Goal: Task Accomplishment & Management: Manage account settings

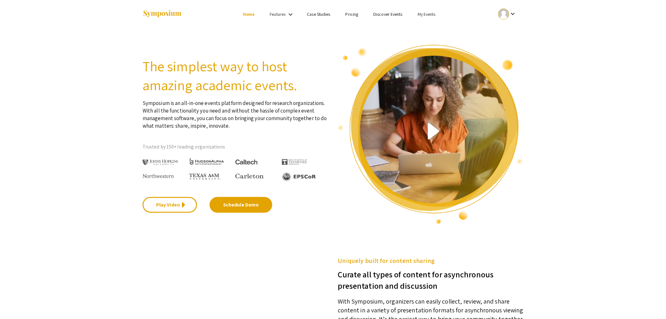
click at [427, 14] on link "My Events" at bounding box center [427, 14] width 18 height 6
click at [430, 30] on button "Events I've organized" at bounding box center [438, 27] width 54 height 15
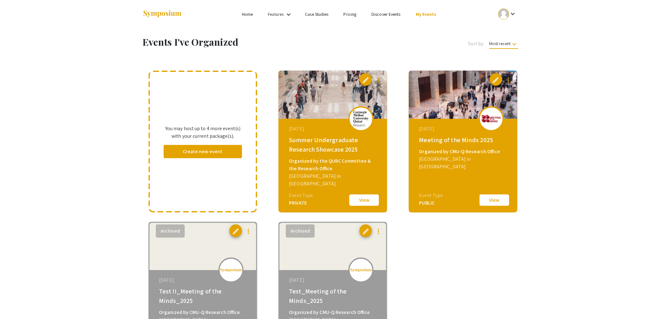
click at [368, 201] on button "View" at bounding box center [364, 199] width 31 height 13
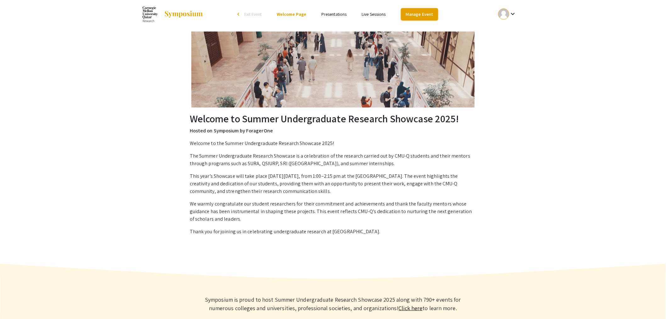
click at [412, 11] on link "Manage Event" at bounding box center [419, 14] width 37 height 12
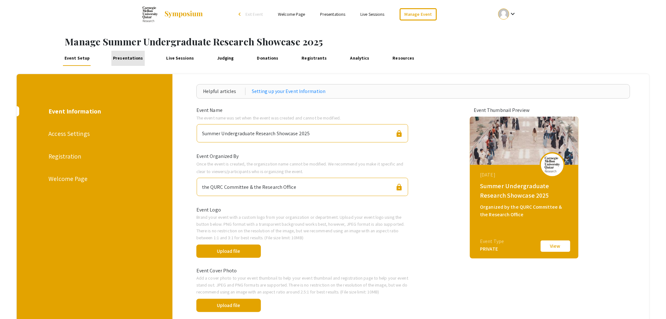
click at [131, 56] on link "Presentations" at bounding box center [127, 58] width 33 height 15
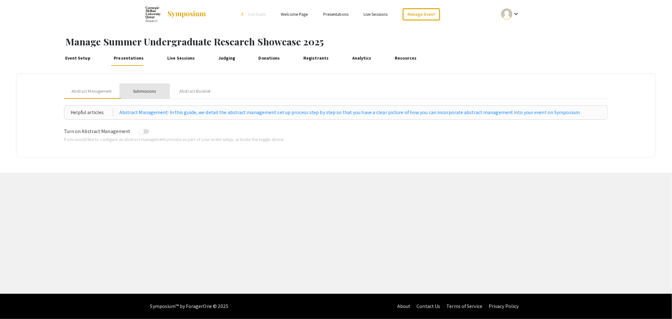
click at [147, 93] on div "Submissions" at bounding box center [144, 91] width 23 height 7
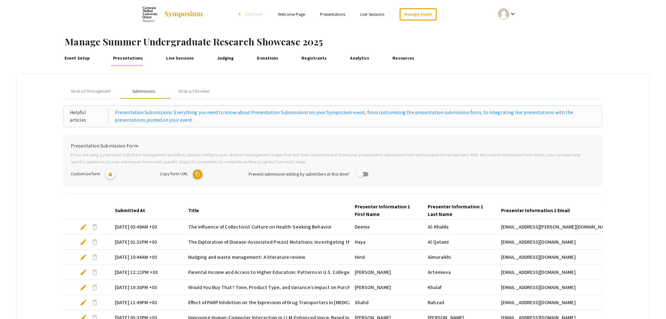
scroll to position [133, 0]
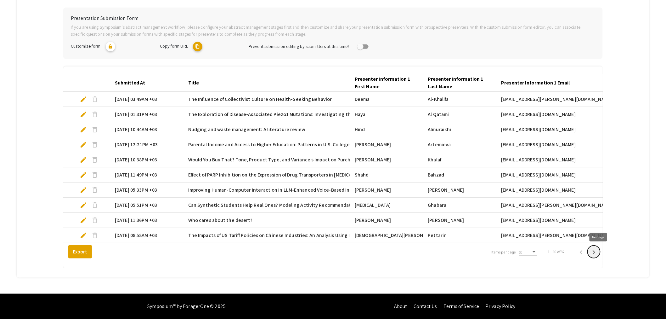
click at [597, 252] on icon "Next page" at bounding box center [594, 252] width 9 height 9
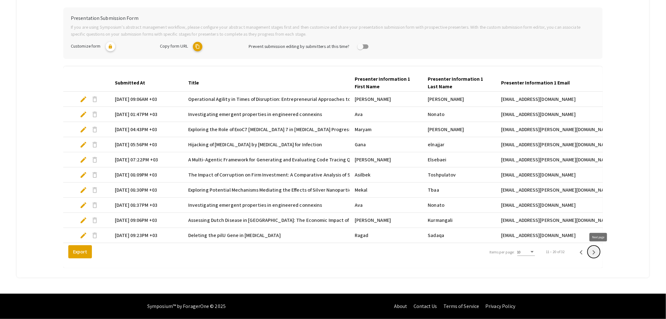
click at [599, 254] on icon "Next page" at bounding box center [594, 252] width 9 height 9
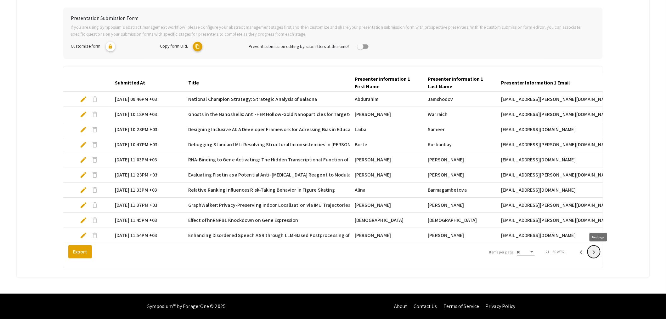
click at [599, 254] on icon "Next page" at bounding box center [594, 252] width 9 height 9
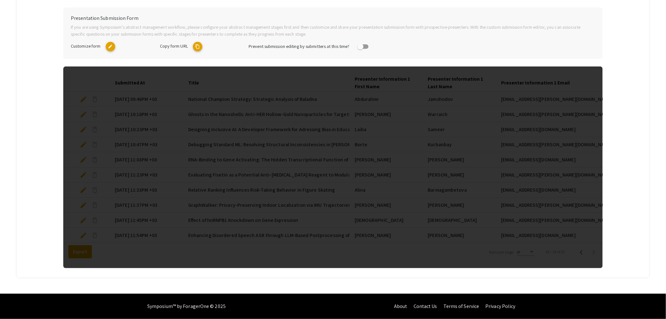
scroll to position [118, 0]
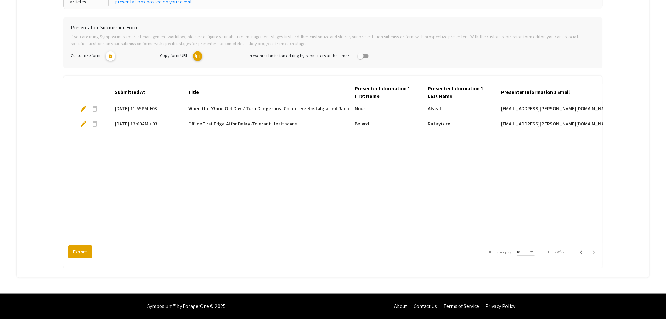
click at [83, 108] on span "edit" at bounding box center [84, 109] width 8 height 8
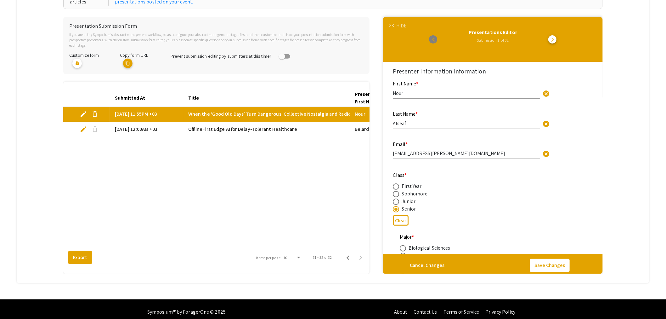
select select "custom"
type input "0"
select select "custom"
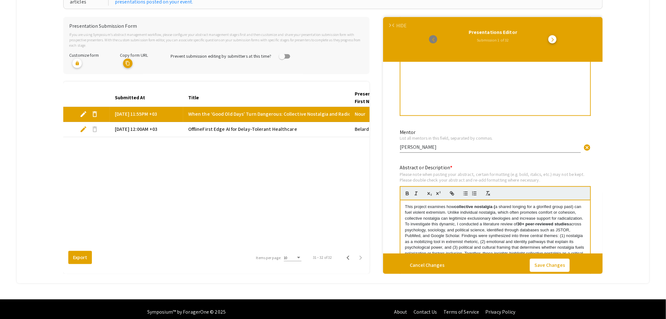
type input "1"
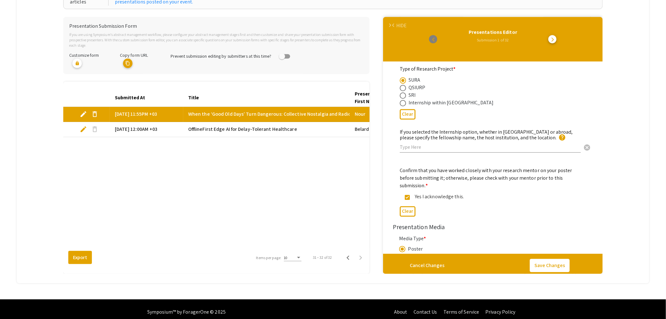
select select "auto"
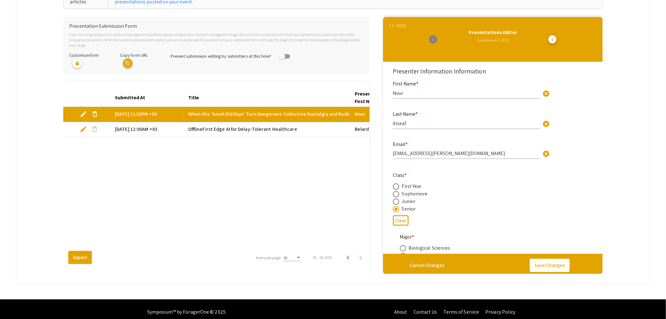
scroll to position [0, 0]
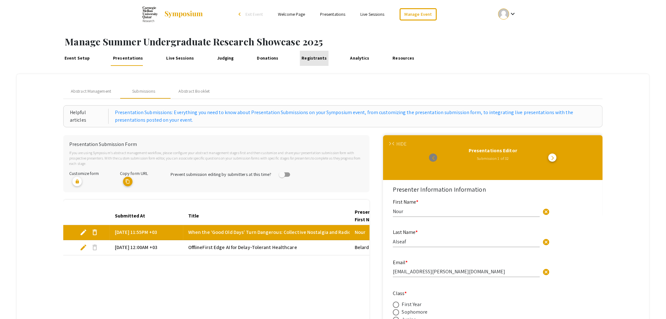
click at [313, 57] on link "Registrants" at bounding box center [314, 58] width 29 height 15
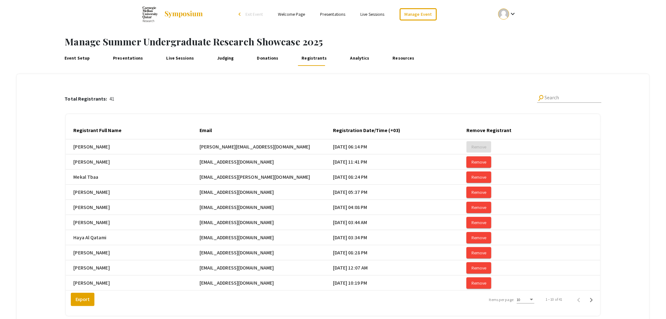
scroll to position [60, 0]
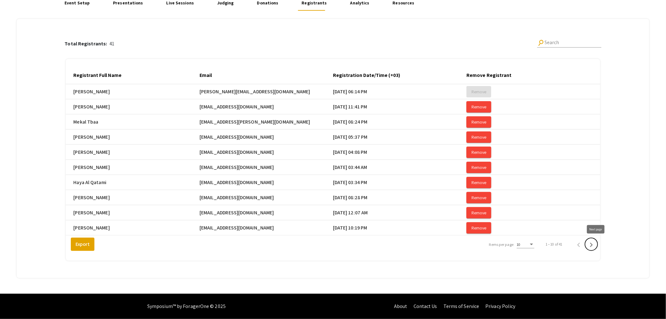
click at [596, 244] on icon "Next page" at bounding box center [591, 244] width 9 height 9
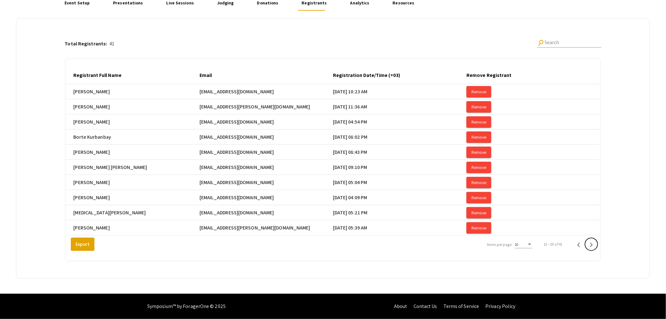
click at [596, 244] on icon "Next page" at bounding box center [591, 244] width 9 height 9
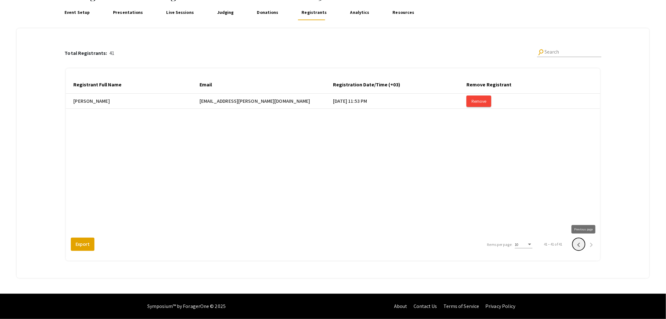
click at [581, 244] on icon "Previous page" at bounding box center [579, 244] width 9 height 9
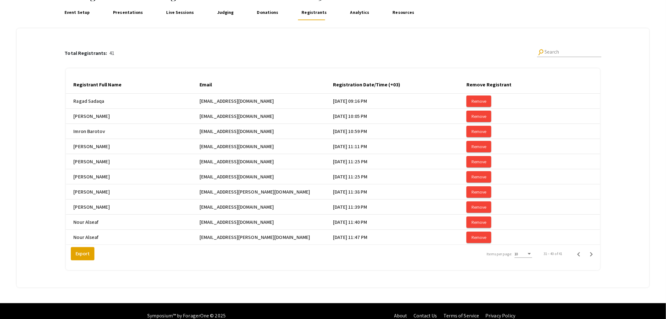
click at [134, 13] on link "Presentations" at bounding box center [127, 12] width 33 height 15
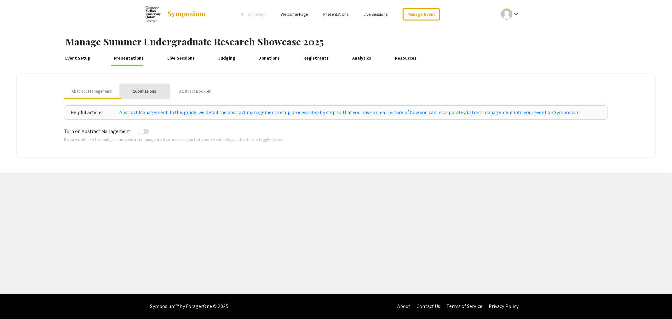
click at [149, 89] on div "Submissions" at bounding box center [144, 91] width 23 height 7
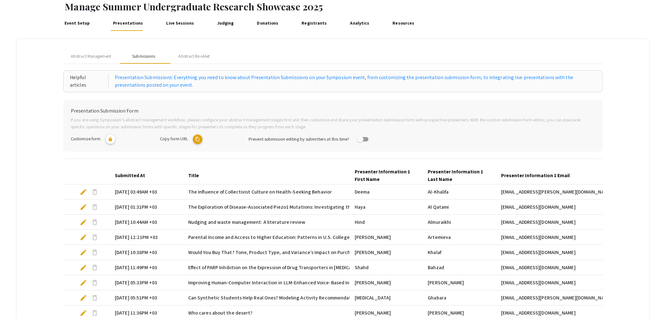
scroll to position [133, 0]
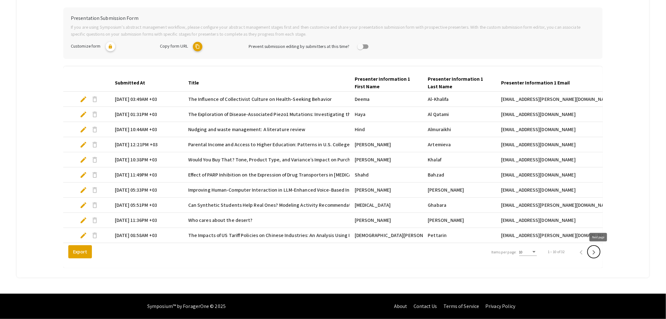
click at [596, 251] on icon "Next page" at bounding box center [594, 252] width 3 height 4
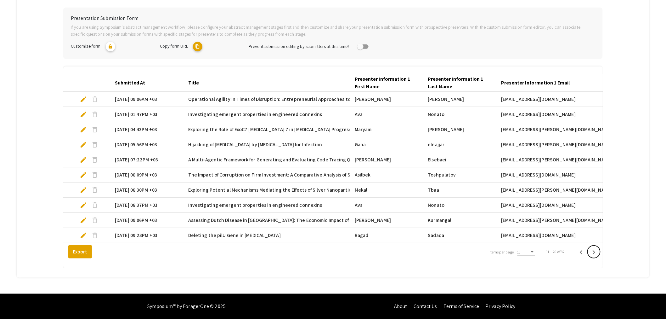
click at [599, 251] on icon "Next page" at bounding box center [594, 252] width 9 height 9
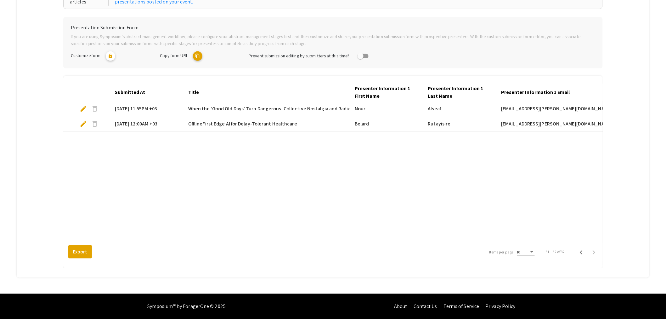
scroll to position [118, 0]
click at [583, 249] on icon "Previous page" at bounding box center [581, 252] width 9 height 9
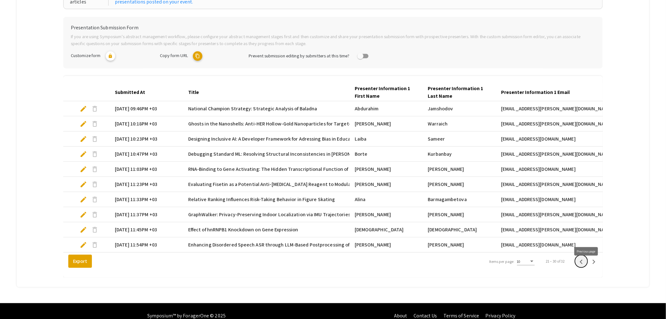
click at [585, 266] on icon "Previous page" at bounding box center [581, 261] width 9 height 9
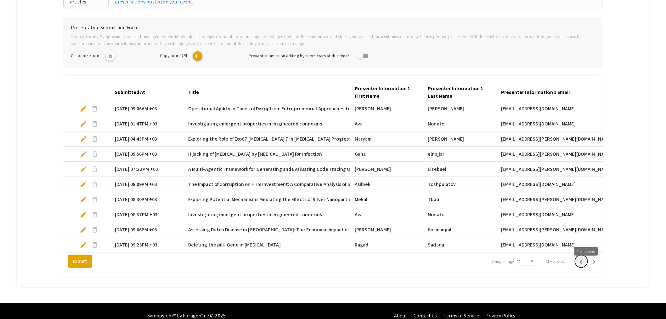
click at [586, 265] on icon "Previous page" at bounding box center [581, 261] width 9 height 9
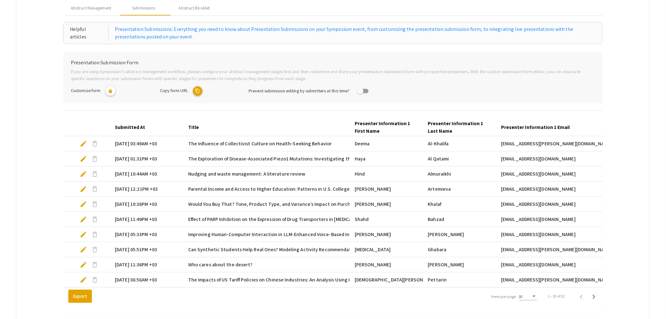
scroll to position [0, 0]
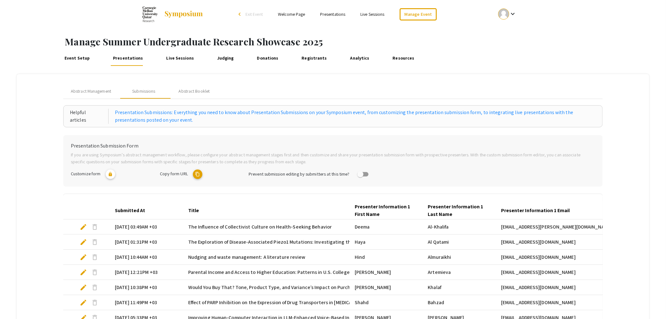
click at [312, 59] on link "Registrants" at bounding box center [314, 58] width 29 height 15
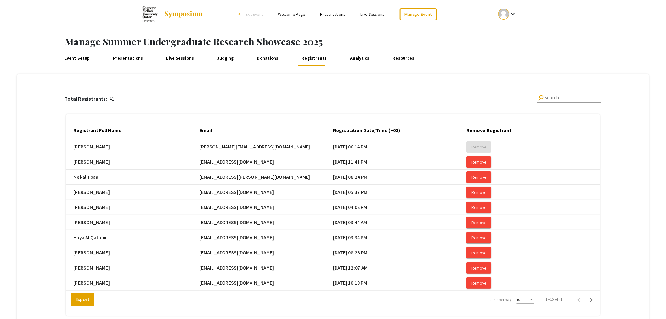
scroll to position [35, 0]
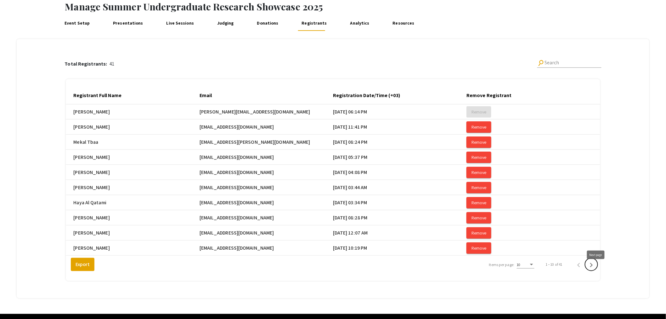
click at [596, 269] on icon "Next page" at bounding box center [591, 264] width 9 height 9
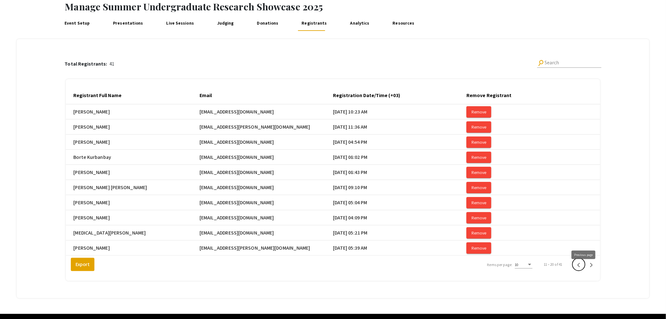
click at [582, 269] on icon "Previous page" at bounding box center [579, 264] width 9 height 9
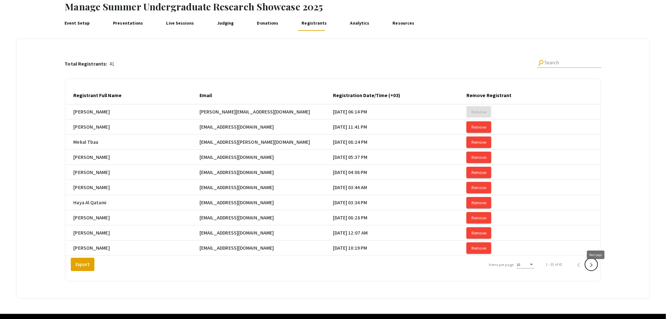
click at [596, 269] on icon "Next page" at bounding box center [591, 264] width 9 height 9
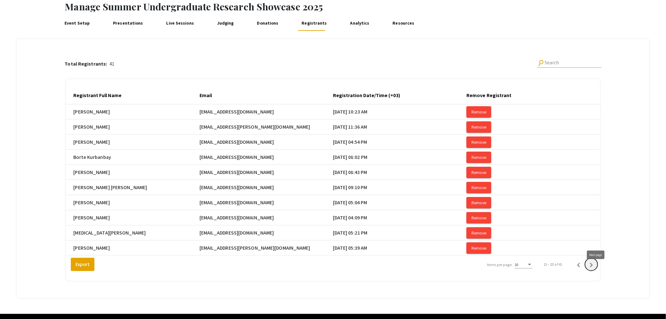
click at [596, 269] on icon "Next page" at bounding box center [591, 264] width 9 height 9
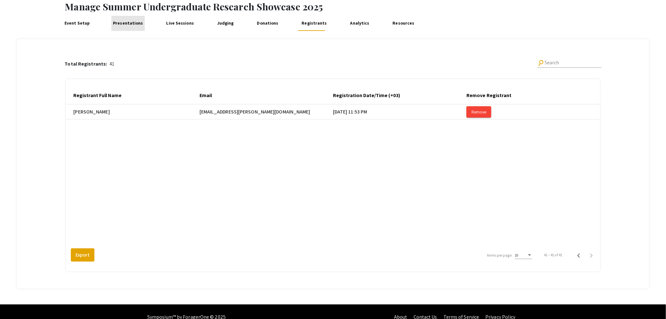
click at [136, 24] on link "Presentations" at bounding box center [127, 23] width 33 height 15
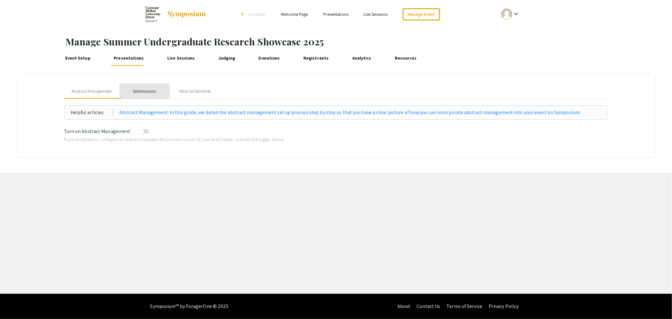
click at [153, 93] on div "Submissions" at bounding box center [144, 91] width 23 height 7
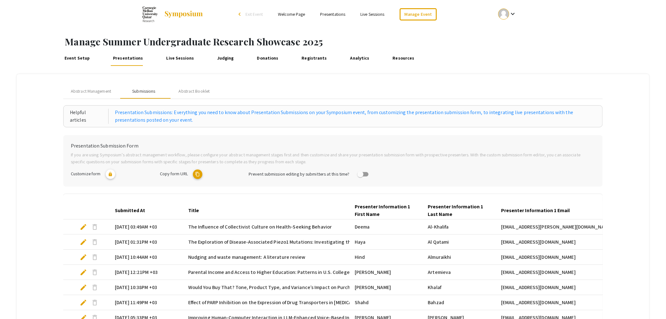
scroll to position [133, 0]
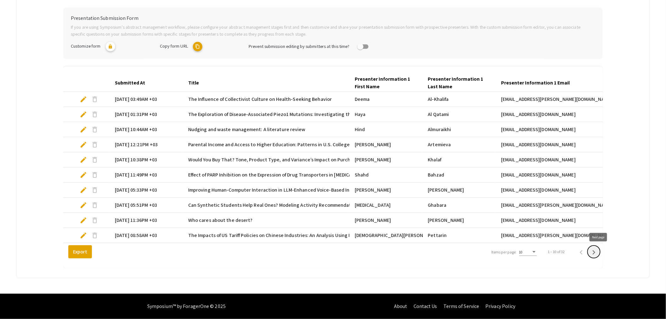
click at [596, 252] on icon "Next page" at bounding box center [594, 252] width 3 height 4
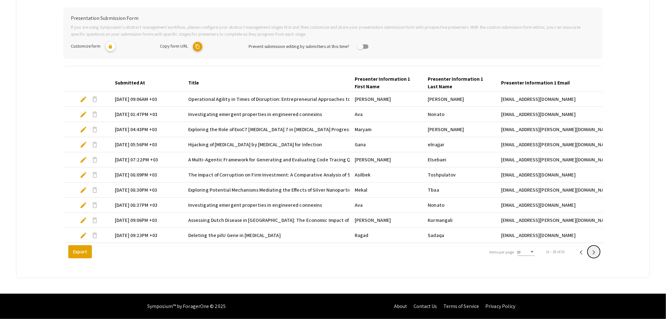
click at [596, 252] on icon "Next page" at bounding box center [594, 252] width 3 height 4
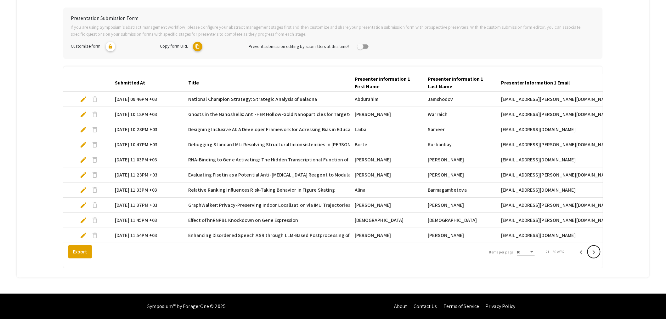
click at [596, 252] on icon "Next page" at bounding box center [594, 252] width 3 height 4
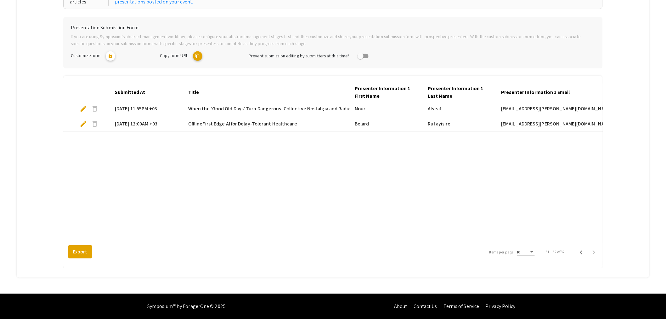
scroll to position [118, 0]
click at [586, 253] on icon "Previous page" at bounding box center [581, 252] width 9 height 9
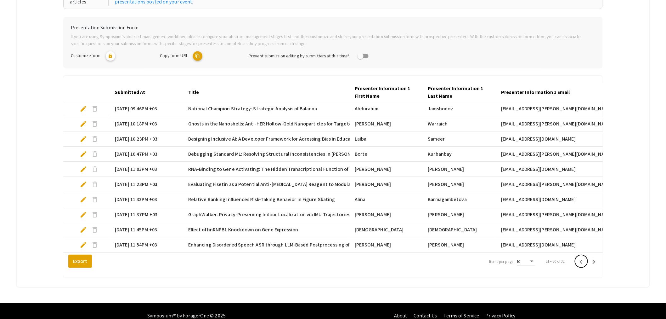
scroll to position [0, 476]
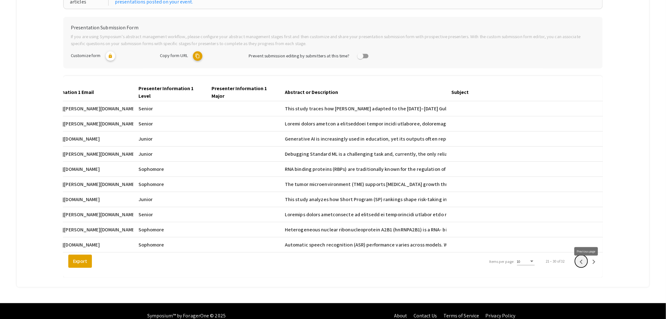
click at [583, 264] on icon "Previous page" at bounding box center [581, 262] width 3 height 4
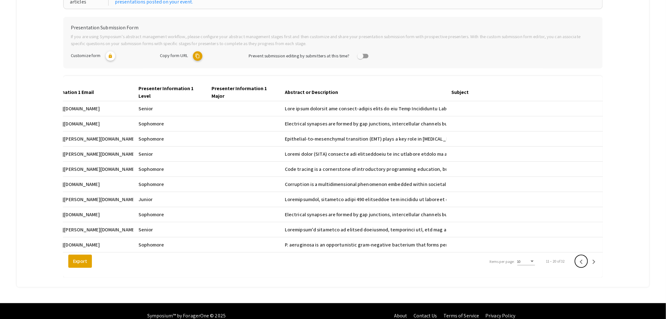
click at [583, 264] on icon "Previous page" at bounding box center [581, 262] width 3 height 4
